Goal: Task Accomplishment & Management: Manage account settings

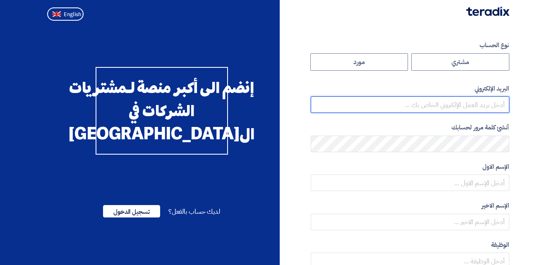
type input "[EMAIL_ADDRESS][DOMAIN_NAME]"
drag, startPoint x: 0, startPoint y: 0, endPoint x: 414, endPoint y: 105, distance: 427.2
click at [414, 105] on input "[EMAIL_ADDRESS][DOMAIN_NAME]" at bounding box center [410, 104] width 199 height 17
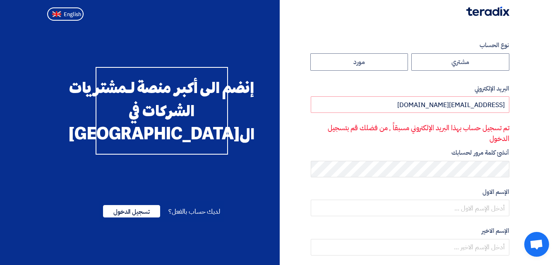
click at [535, 84] on section "نوع الحساب مشتري مورد البريد الإلكتروني [EMAIL_ADDRESS][DOMAIN_NAME] تم تسجيل ح…" at bounding box center [279, 252] width 559 height 456
click at [129, 218] on span "تسجيل الدخول" at bounding box center [131, 211] width 57 height 12
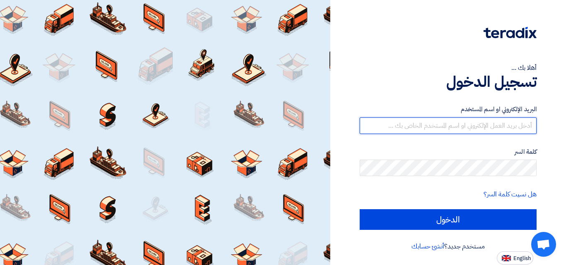
type input "[EMAIL_ADDRESS][DOMAIN_NAME]"
click at [480, 123] on input "[EMAIL_ADDRESS][DOMAIN_NAME]" at bounding box center [447, 126] width 177 height 17
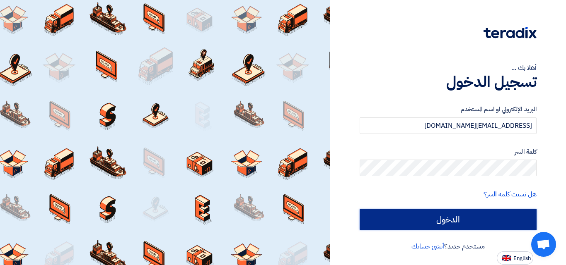
click at [471, 220] on input "الدخول" at bounding box center [447, 220] width 177 height 21
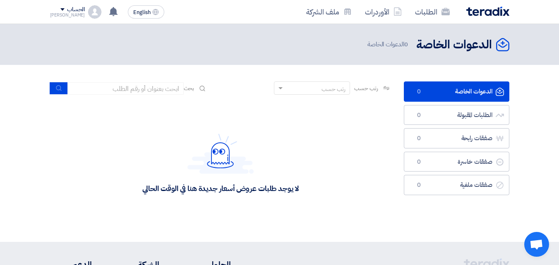
click at [54, 7] on div "الحساب" at bounding box center [67, 9] width 35 height 7
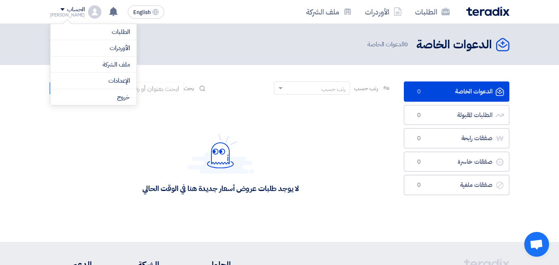
click at [88, 9] on img at bounding box center [94, 11] width 13 height 13
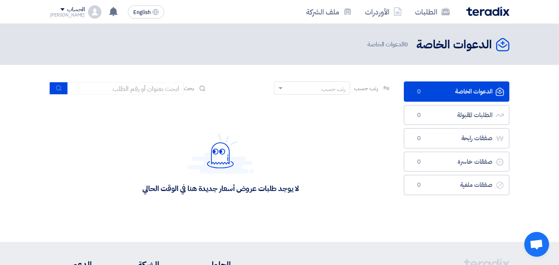
click at [88, 14] on img at bounding box center [94, 11] width 13 height 13
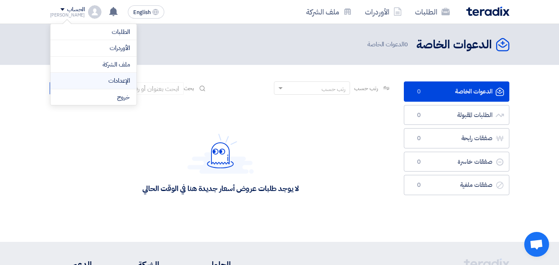
click at [120, 85] on link "الإعدادات" at bounding box center [93, 81] width 73 height 10
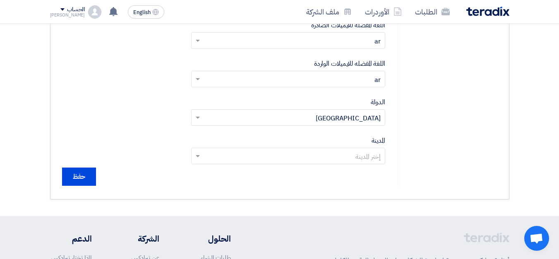
scroll to position [363, 0]
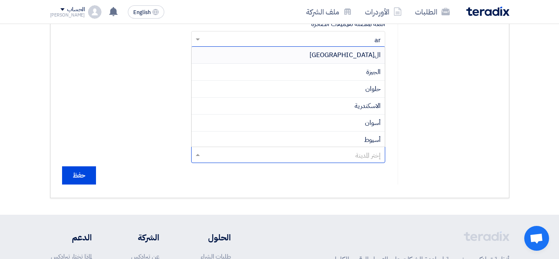
click at [332, 158] on input "text" at bounding box center [293, 156] width 178 height 14
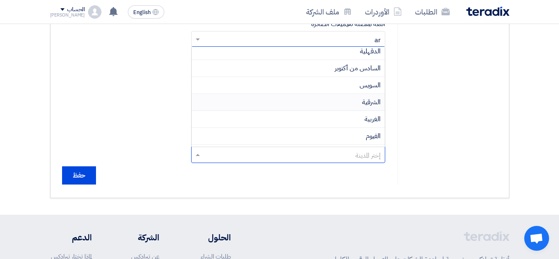
click at [234, 101] on div "الشرقية" at bounding box center [288, 102] width 193 height 17
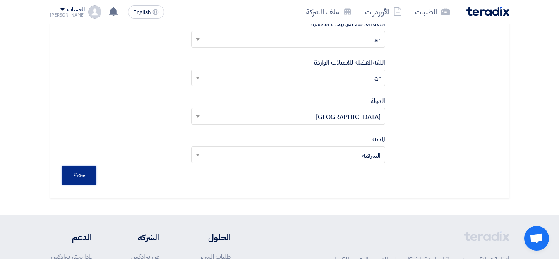
click at [75, 174] on input "حفظ" at bounding box center [79, 175] width 34 height 18
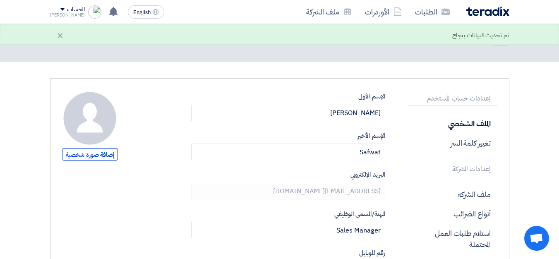
scroll to position [8, 0]
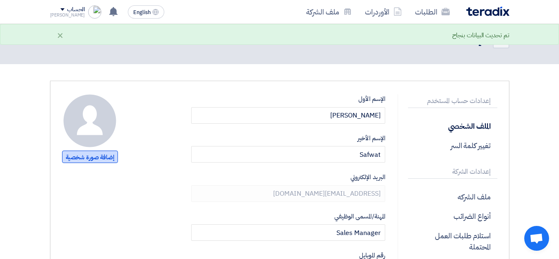
click at [90, 159] on span "إضافة صورة شخصية" at bounding box center [90, 157] width 56 height 12
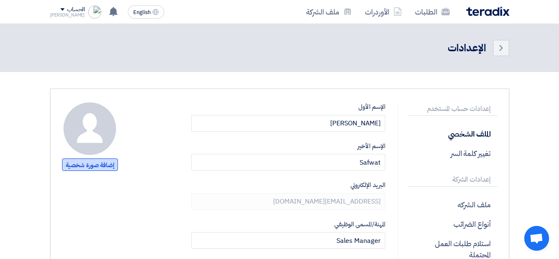
type input "C:\fakepath\229604942_732722644162973_2816321756537717717_n.png"
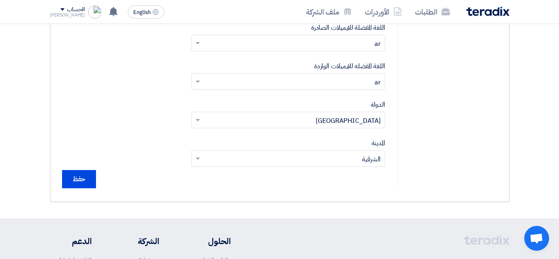
scroll to position [509, 0]
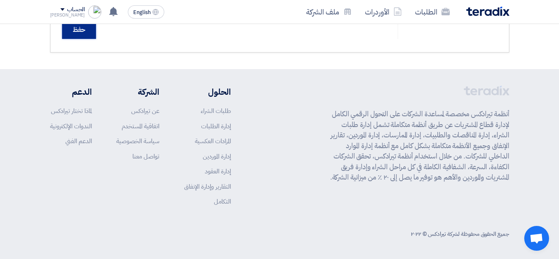
click at [71, 26] on input "حفظ" at bounding box center [79, 30] width 34 height 18
